Goal: Find specific page/section: Find specific page/section

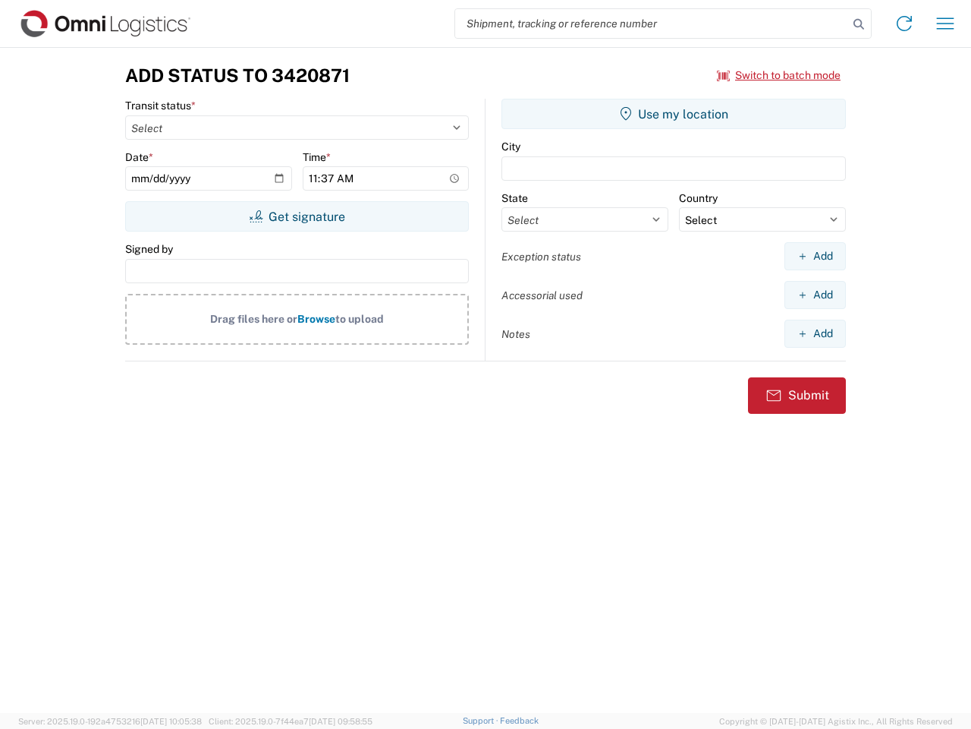
click at [652, 24] on input "search" at bounding box center [651, 23] width 393 height 29
click at [859, 24] on icon at bounding box center [858, 24] width 21 height 21
click at [905, 24] on icon at bounding box center [904, 23] width 24 height 24
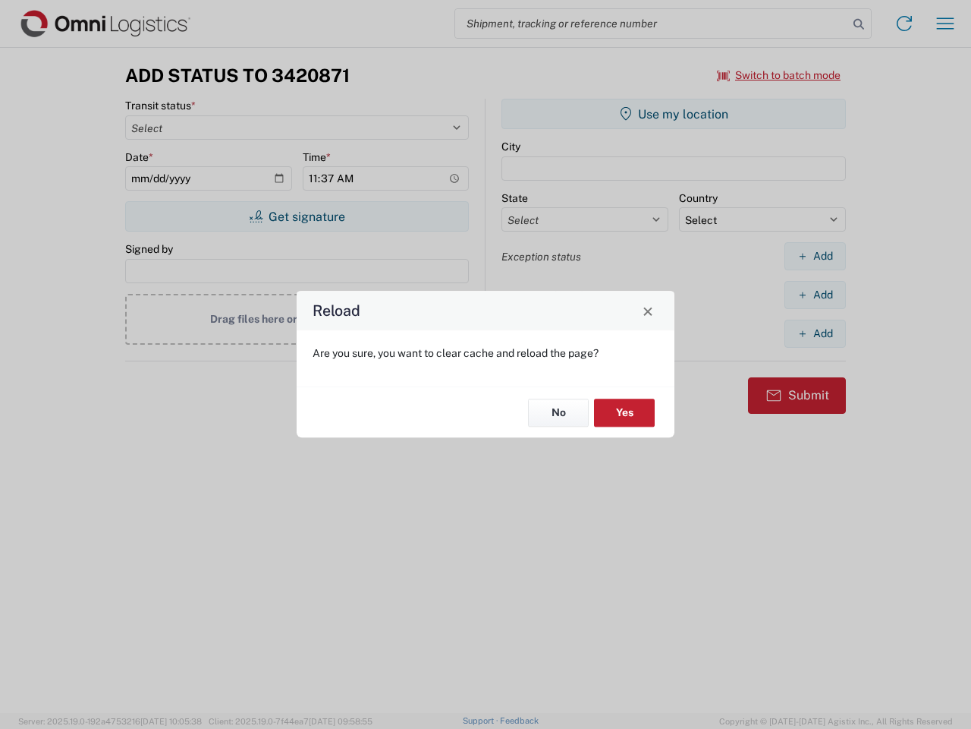
click at [946, 24] on div "Reload Are you sure, you want to clear cache and reload the page? No Yes" at bounding box center [485, 364] width 971 height 729
click at [779, 75] on div "Reload Are you sure, you want to clear cache and reload the page? No Yes" at bounding box center [485, 364] width 971 height 729
click at [297, 216] on div "Reload Are you sure, you want to clear cache and reload the page? No Yes" at bounding box center [485, 364] width 971 height 729
click at [674, 114] on div "Reload Are you sure, you want to clear cache and reload the page? No Yes" at bounding box center [485, 364] width 971 height 729
click at [815, 256] on div "Reload Are you sure, you want to clear cache and reload the page? No Yes" at bounding box center [485, 364] width 971 height 729
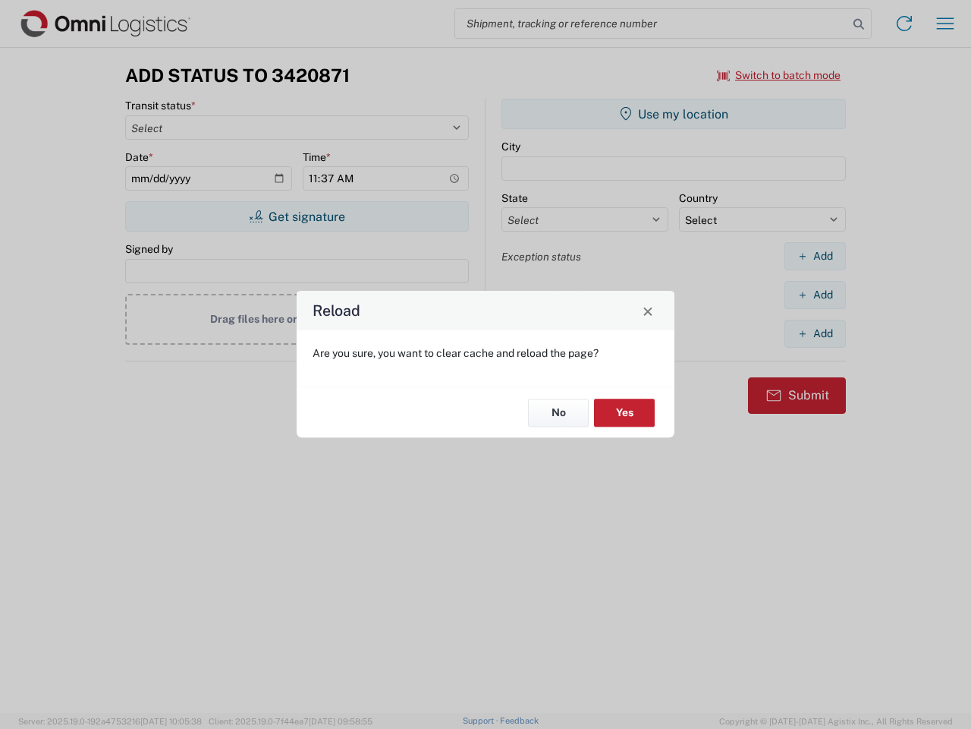
click at [815, 294] on div "Reload Are you sure, you want to clear cache and reload the page? No Yes" at bounding box center [485, 364] width 971 height 729
click at [815, 333] on div "Reload Are you sure, you want to clear cache and reload the page? No Yes" at bounding box center [485, 364] width 971 height 729
